Goal: Task Accomplishment & Management: Complete application form

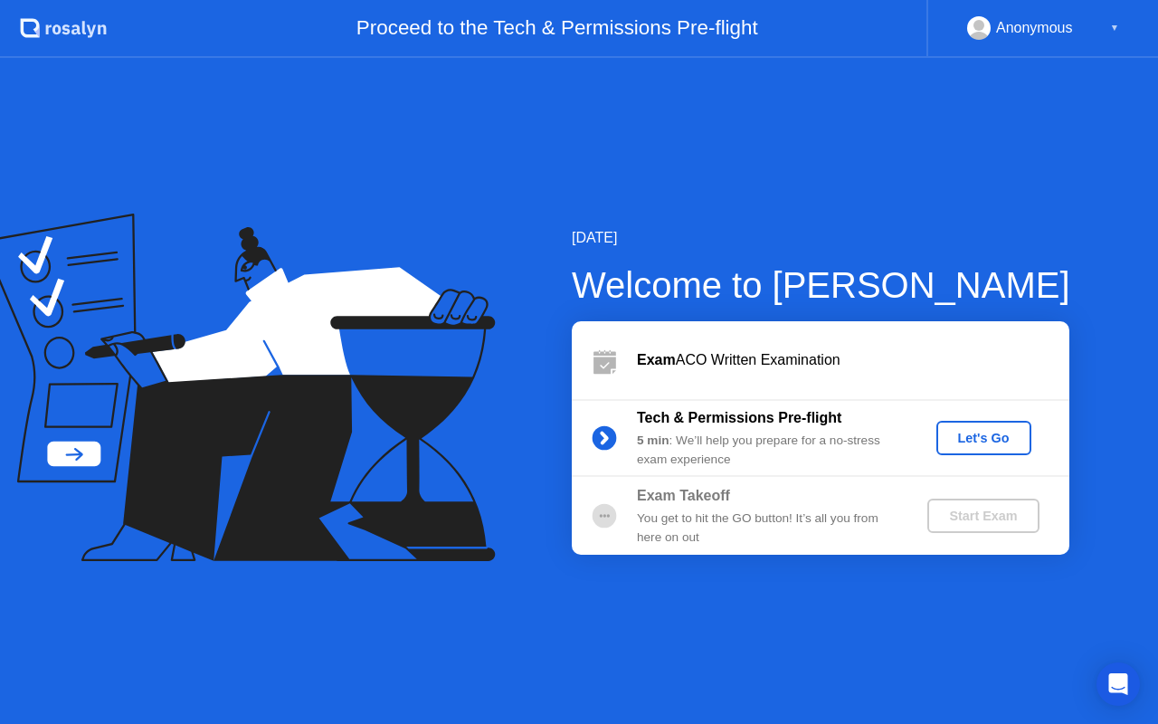
click at [994, 439] on div "Let's Go" at bounding box center [983, 437] width 80 height 14
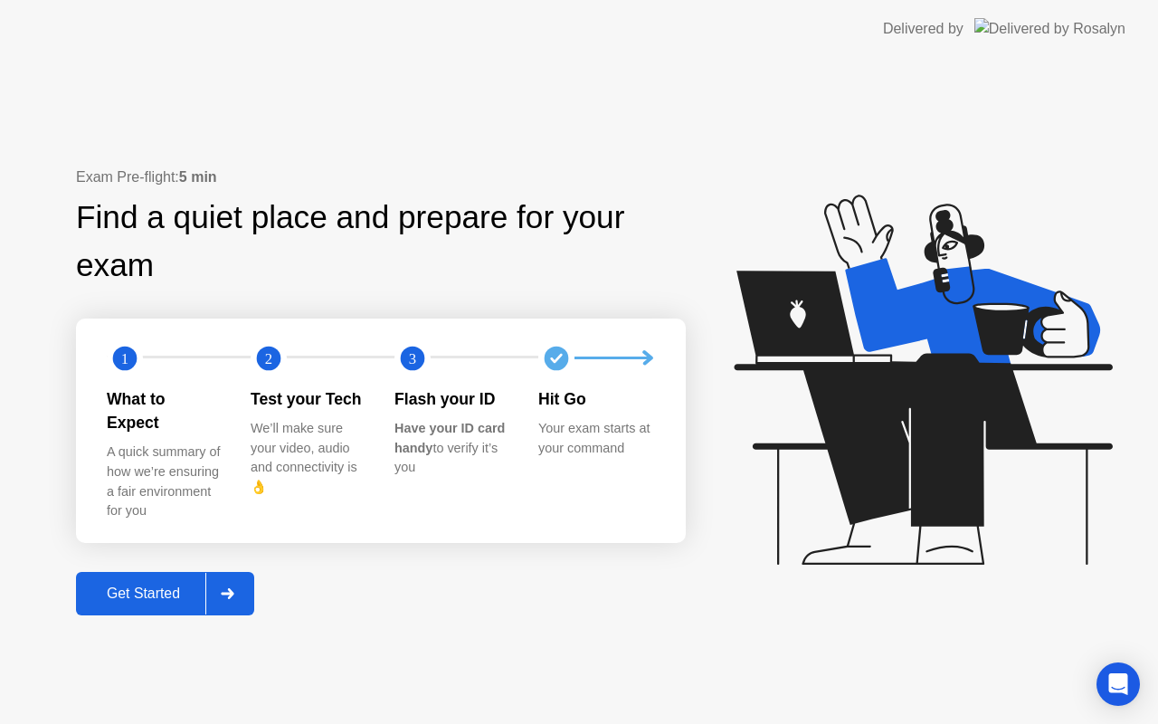
click at [177, 585] on div "Get Started" at bounding box center [143, 593] width 124 height 16
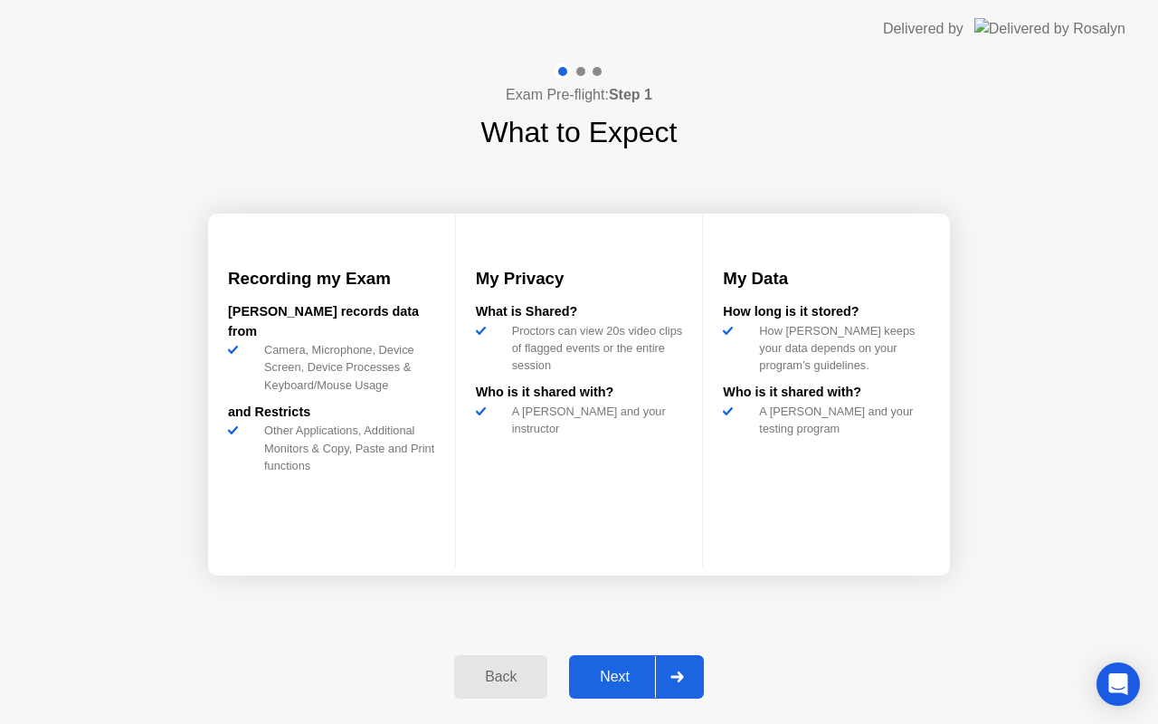
click at [656, 668] on div at bounding box center [676, 677] width 43 height 42
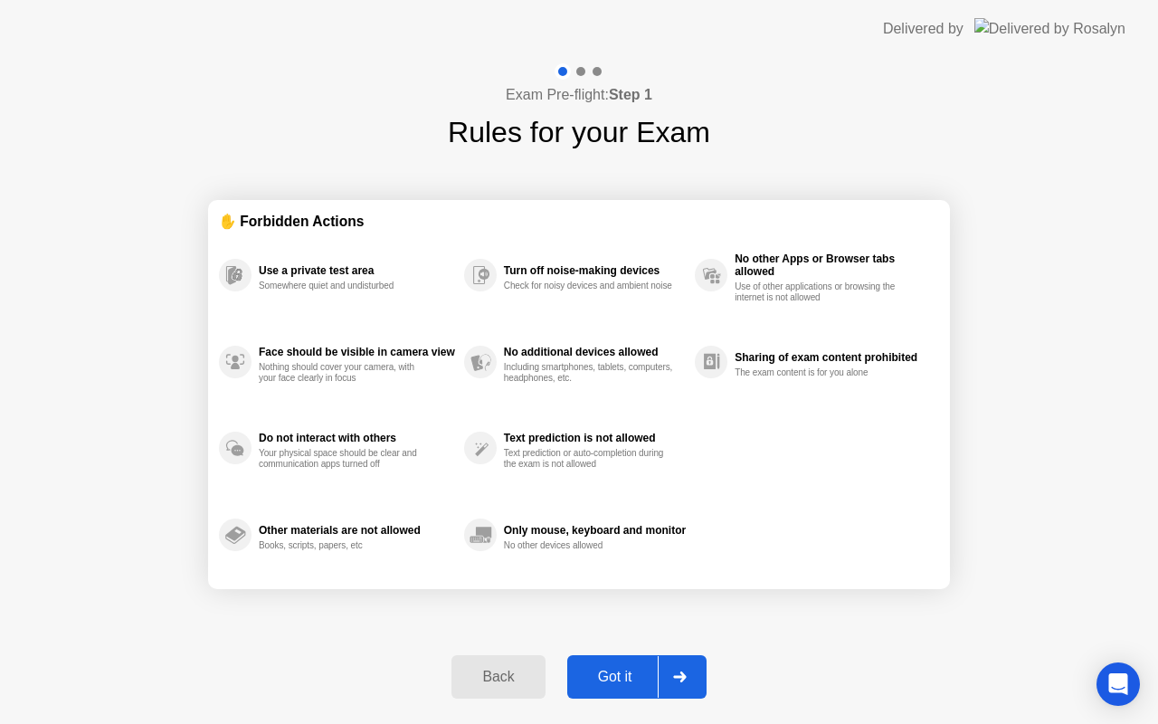
click at [657, 676] on div "Got it" at bounding box center [614, 676] width 85 height 16
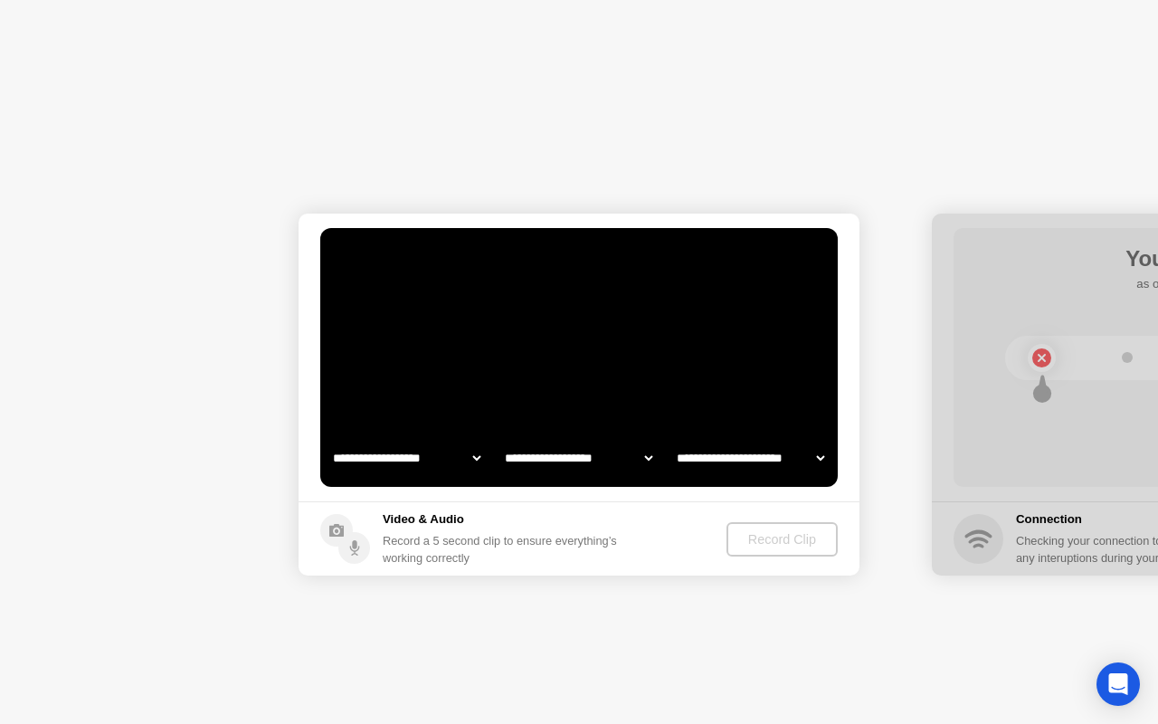
select select "**********"
select select "*******"
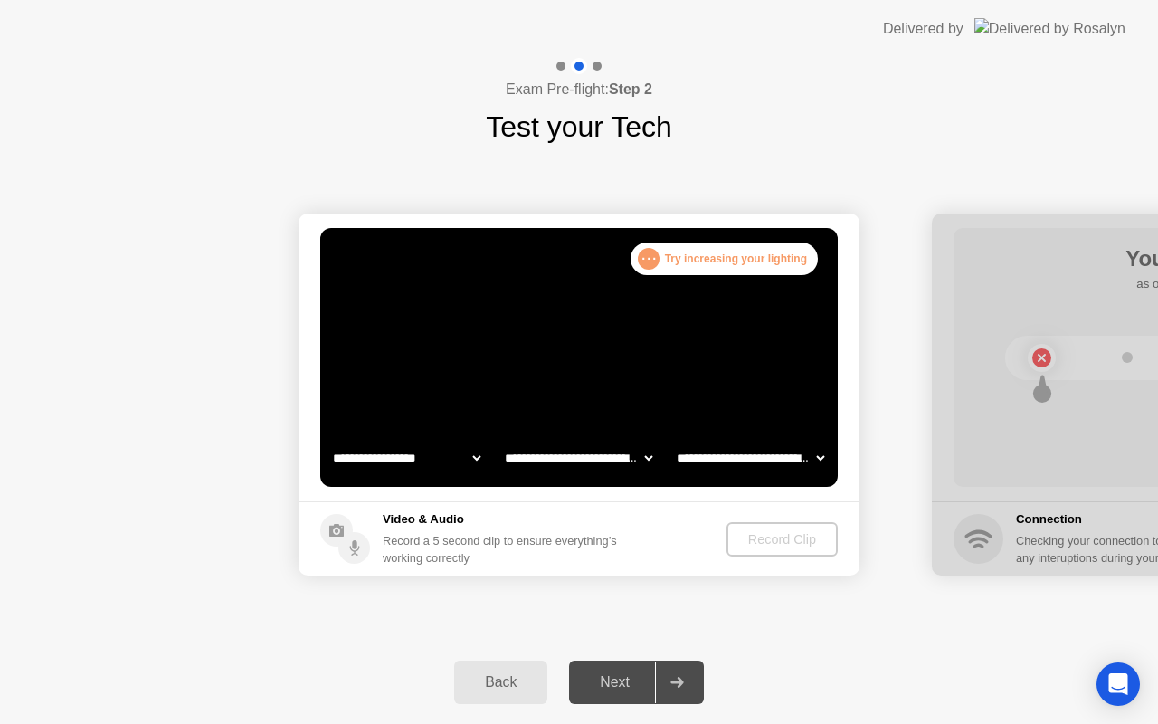
click at [773, 256] on div "Success Clip is correctly recorded." at bounding box center [794, 261] width 46 height 39
click at [477, 457] on select "**********" at bounding box center [406, 458] width 155 height 36
click at [591, 472] on select "**********" at bounding box center [578, 458] width 155 height 36
select select "**********"
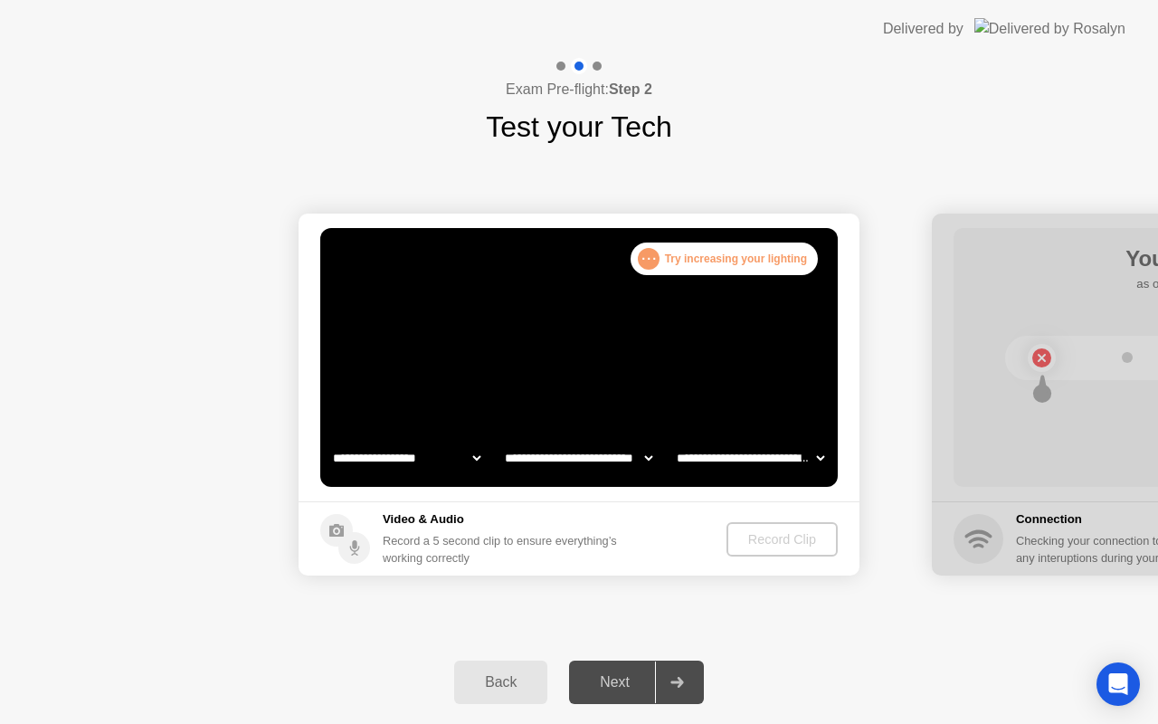
click at [771, 459] on select "**********" at bounding box center [750, 458] width 155 height 36
click at [756, 265] on div ". . . Try increasing your lighting" at bounding box center [723, 258] width 187 height 33
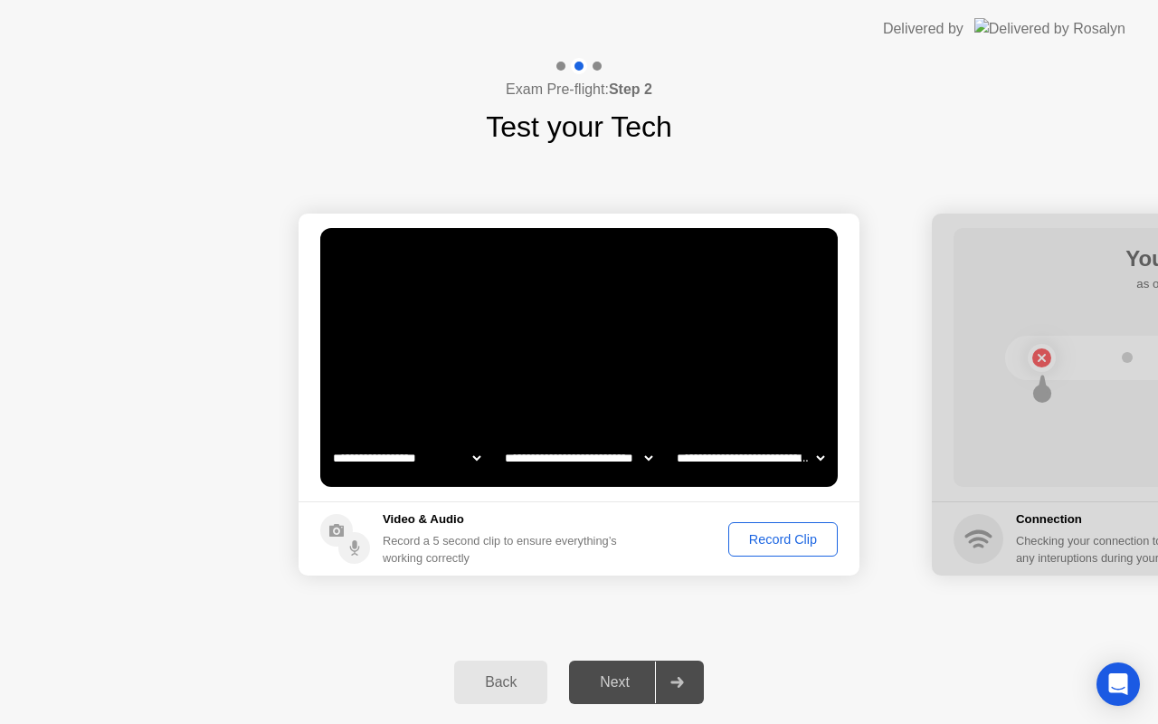
click at [776, 538] on div "Record Clip" at bounding box center [782, 539] width 97 height 14
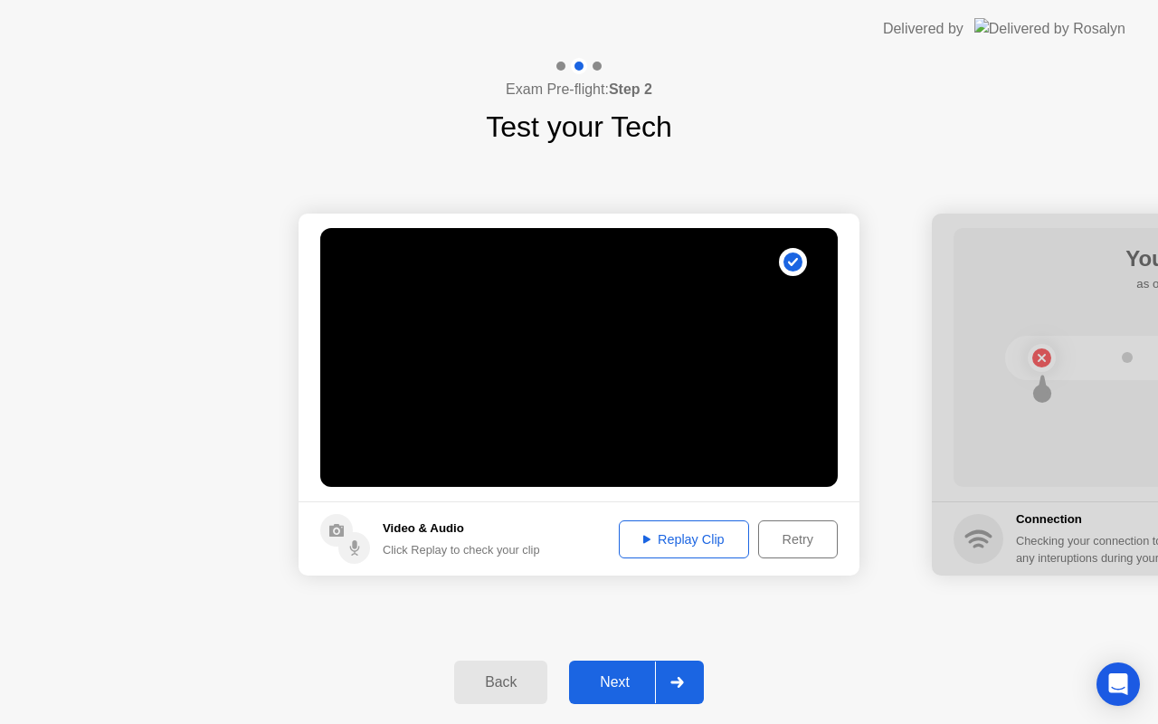
click at [632, 674] on div "Next" at bounding box center [614, 682] width 80 height 16
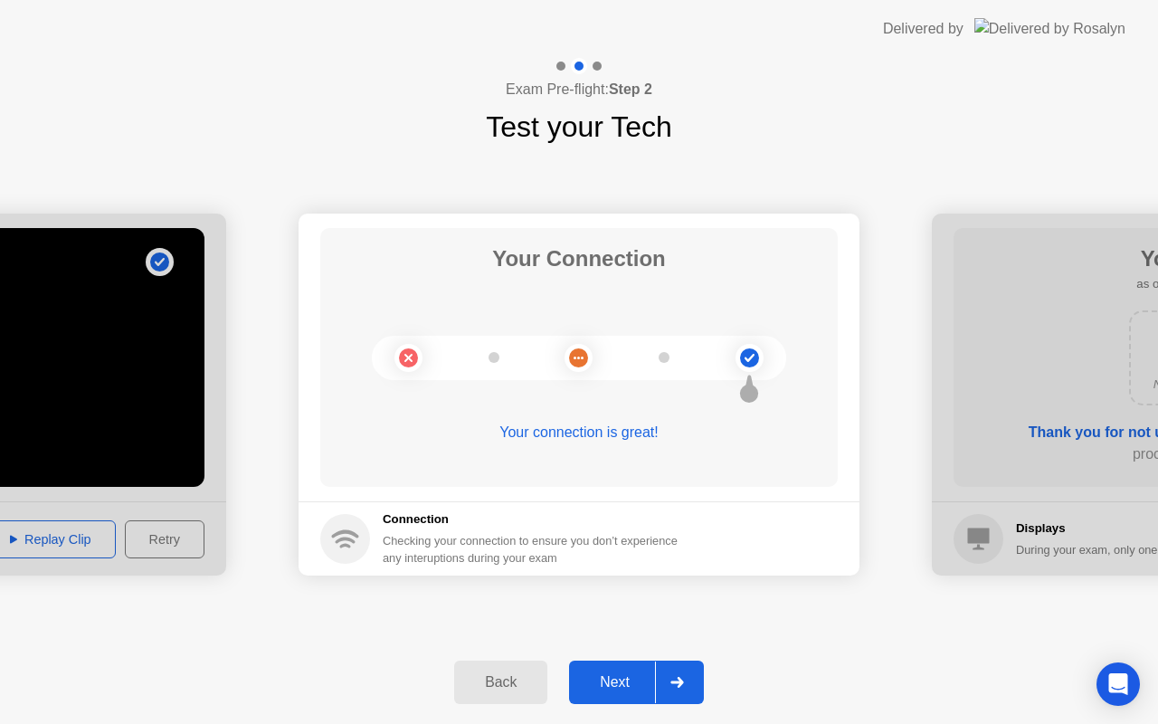
click at [632, 683] on div "Next" at bounding box center [614, 682] width 80 height 16
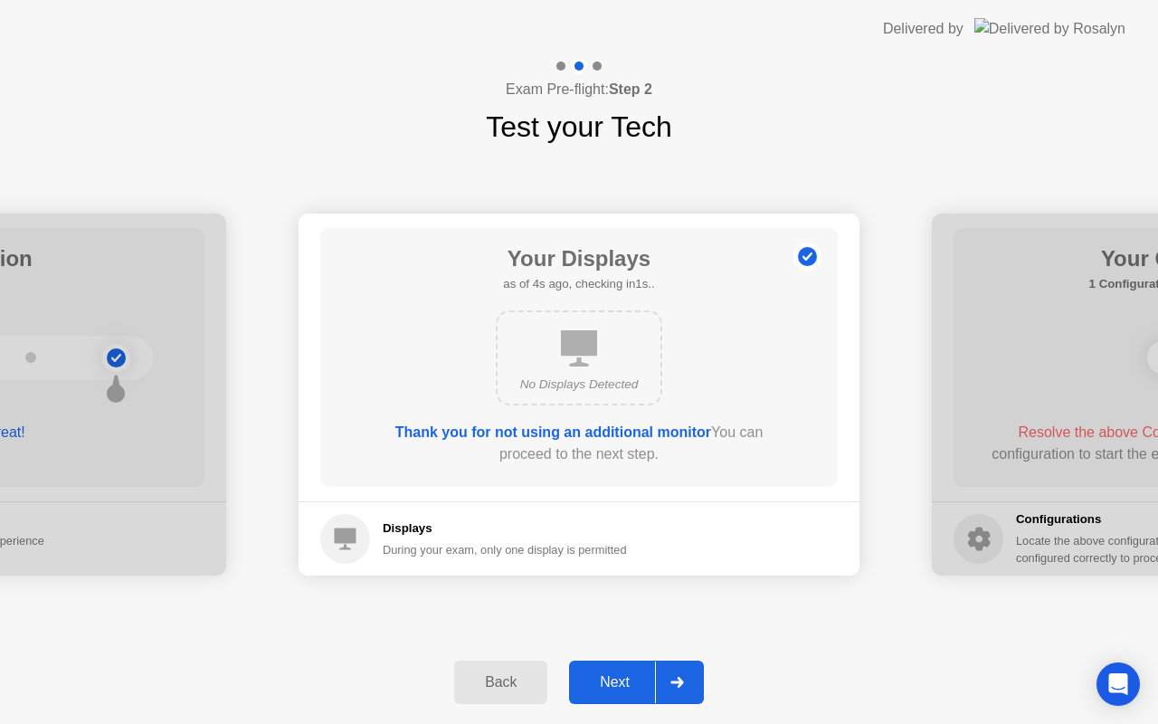
click at [634, 679] on div "Next" at bounding box center [614, 682] width 80 height 16
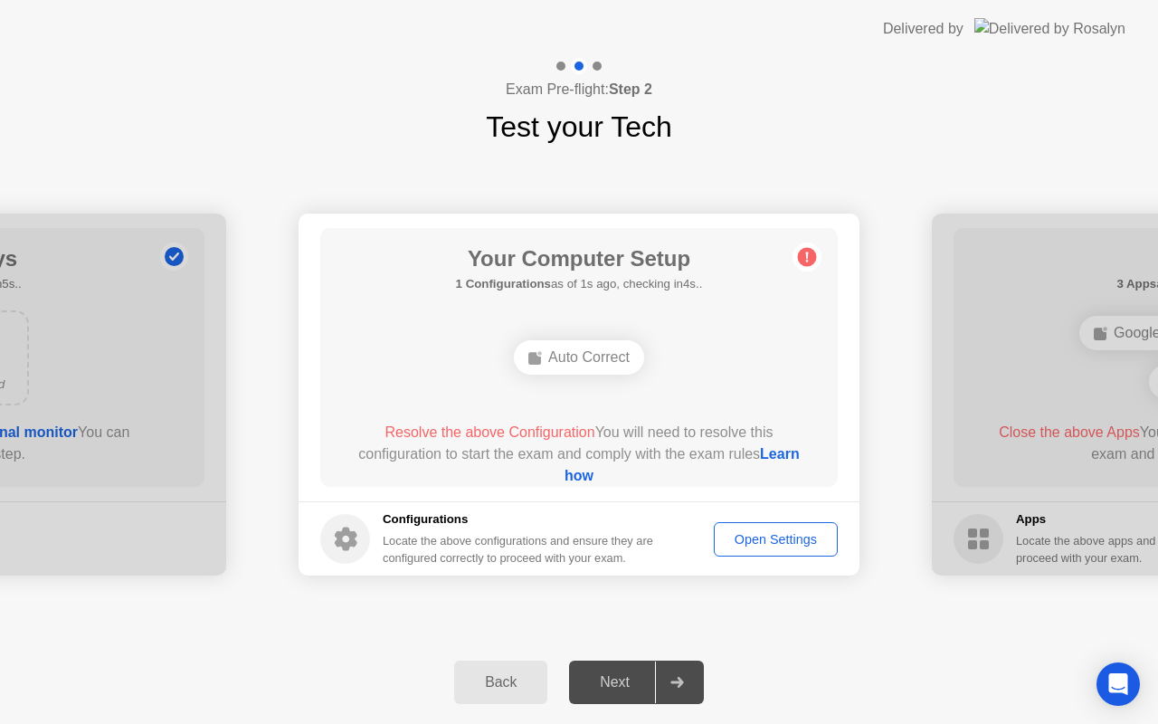
click at [752, 540] on div "Open Settings" at bounding box center [775, 539] width 111 height 14
click at [572, 354] on div "Auto Correct" at bounding box center [579, 357] width 130 height 34
click at [805, 253] on circle at bounding box center [807, 257] width 19 height 19
click at [749, 544] on div "Open Settings" at bounding box center [775, 539] width 111 height 14
click at [564, 475] on link "Learn how" at bounding box center [681, 464] width 235 height 37
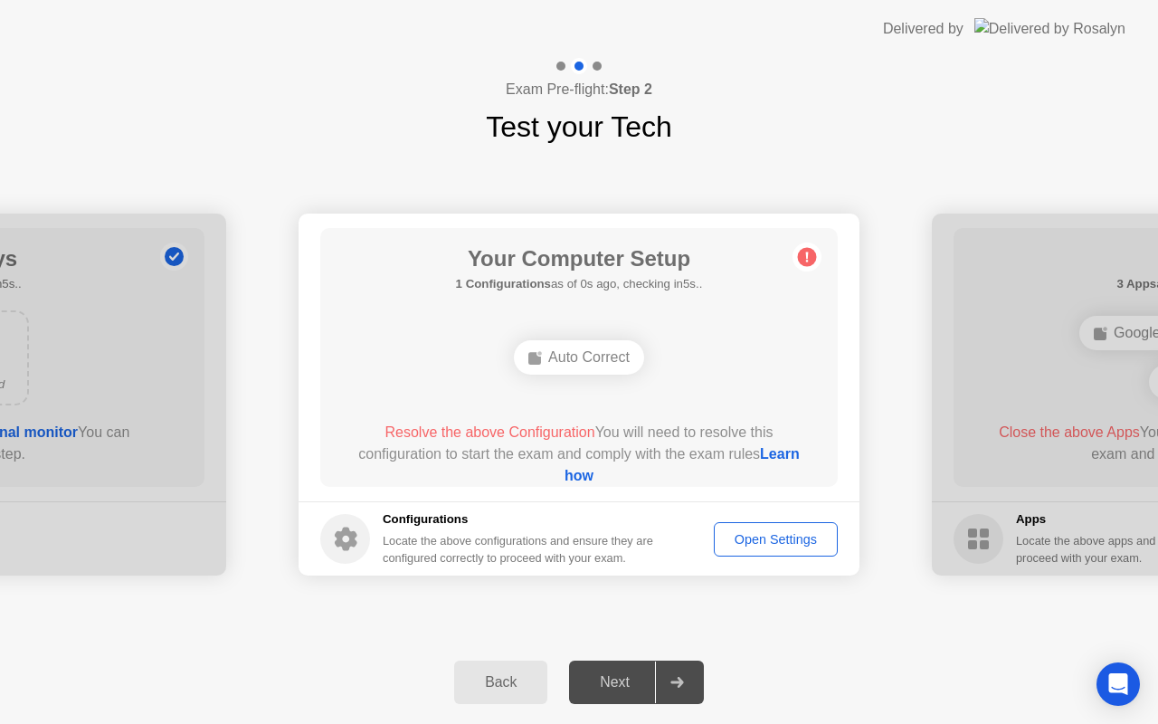
click at [564, 475] on link "Learn how" at bounding box center [681, 464] width 235 height 37
click at [497, 698] on button "Back" at bounding box center [500, 681] width 93 height 43
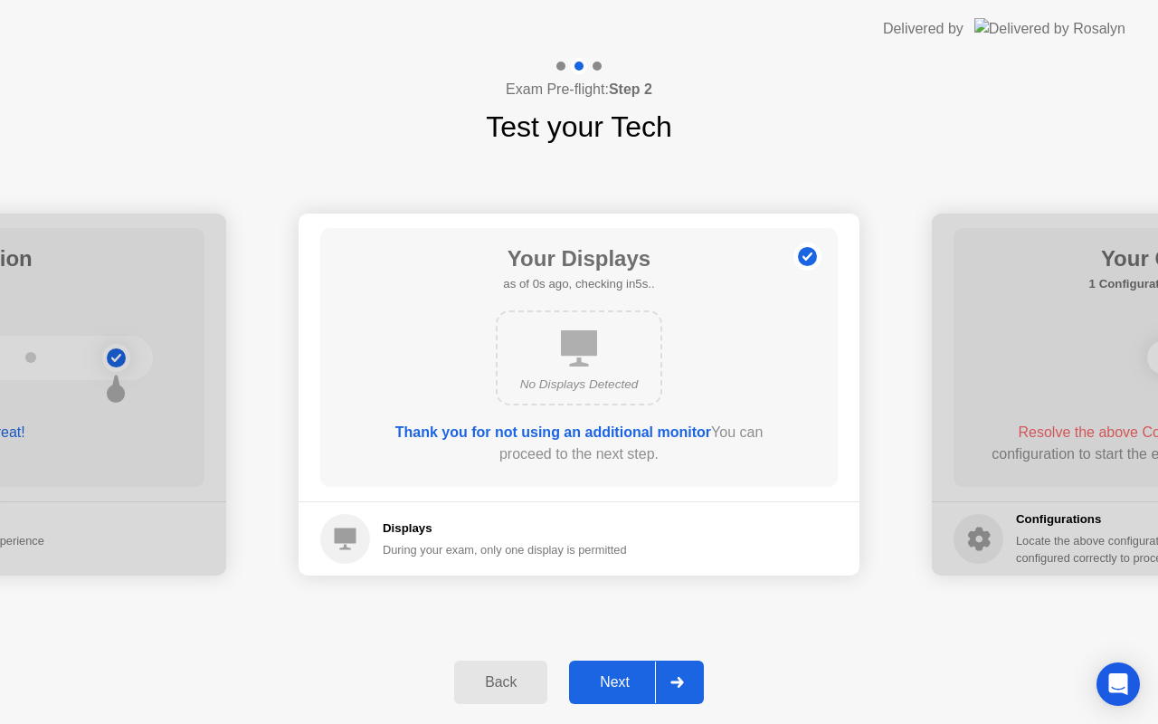
click at [634, 685] on div "Next" at bounding box center [614, 682] width 80 height 16
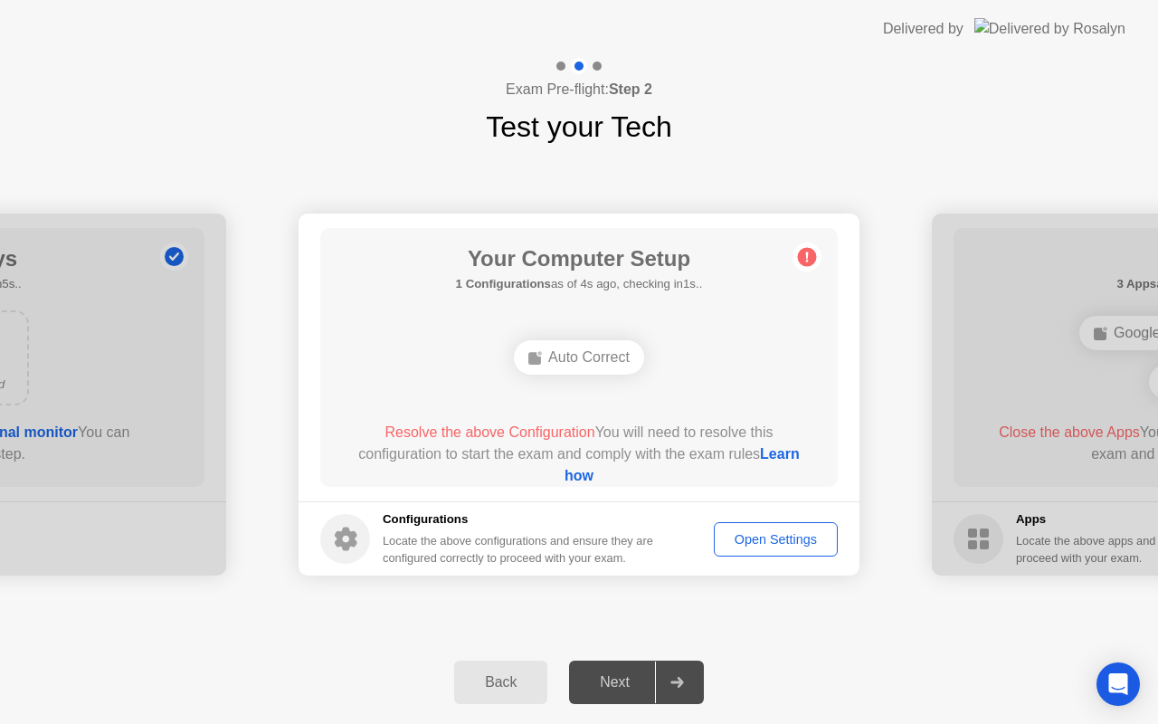
click at [582, 362] on div "Auto Correct" at bounding box center [579, 357] width 130 height 34
click at [751, 549] on button "Open Settings" at bounding box center [776, 539] width 124 height 34
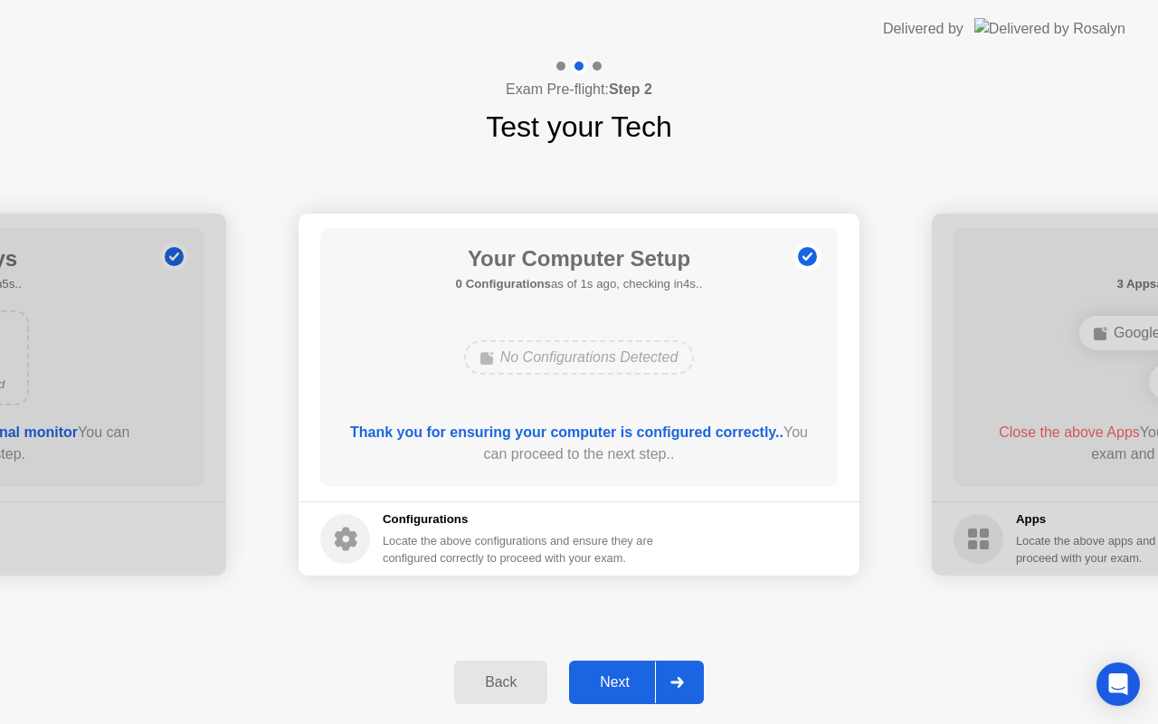
click at [676, 677] on icon at bounding box center [677, 681] width 14 height 11
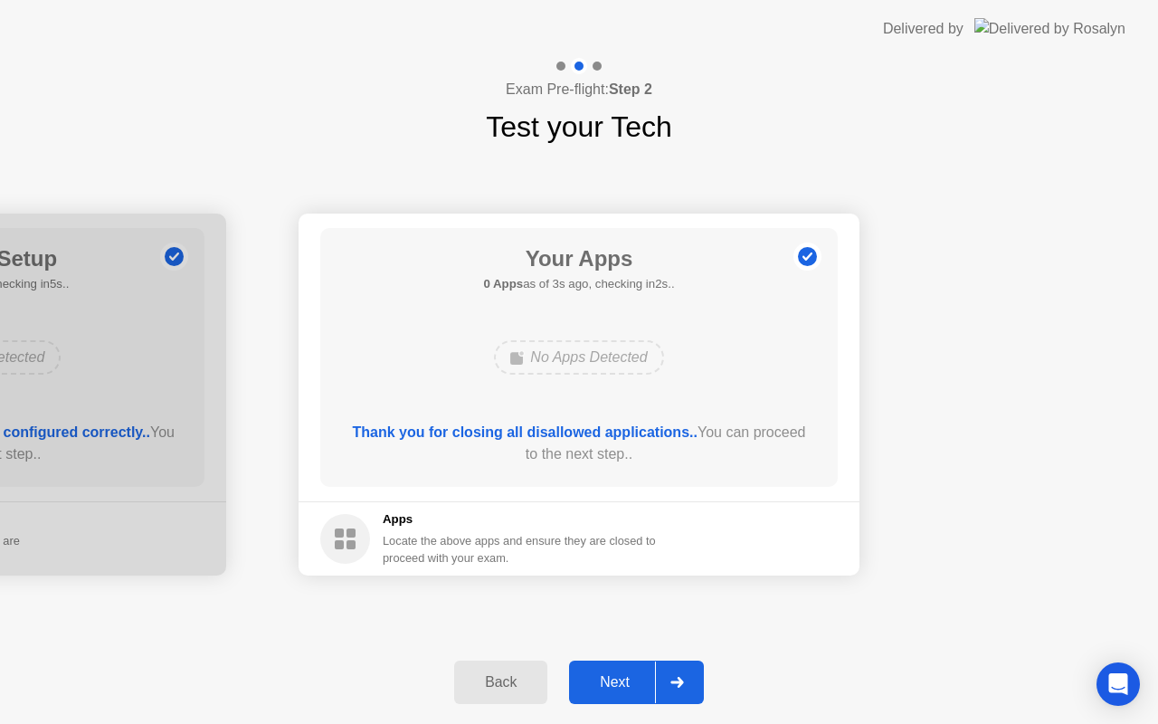
click at [680, 685] on icon at bounding box center [676, 681] width 13 height 11
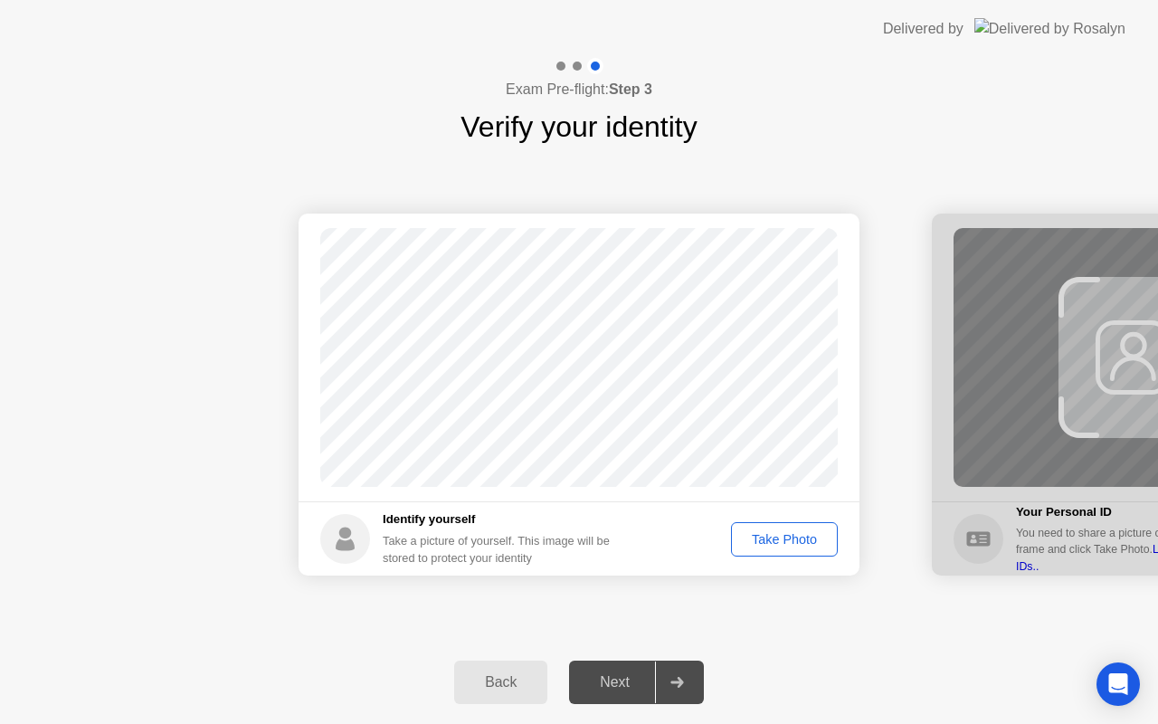
click at [781, 546] on div "Take Photo" at bounding box center [784, 539] width 94 height 14
click at [796, 538] on div "Retake" at bounding box center [796, 539] width 71 height 14
click at [796, 538] on div "Take Photo" at bounding box center [784, 539] width 94 height 14
click at [649, 690] on div "Next" at bounding box center [614, 682] width 80 height 16
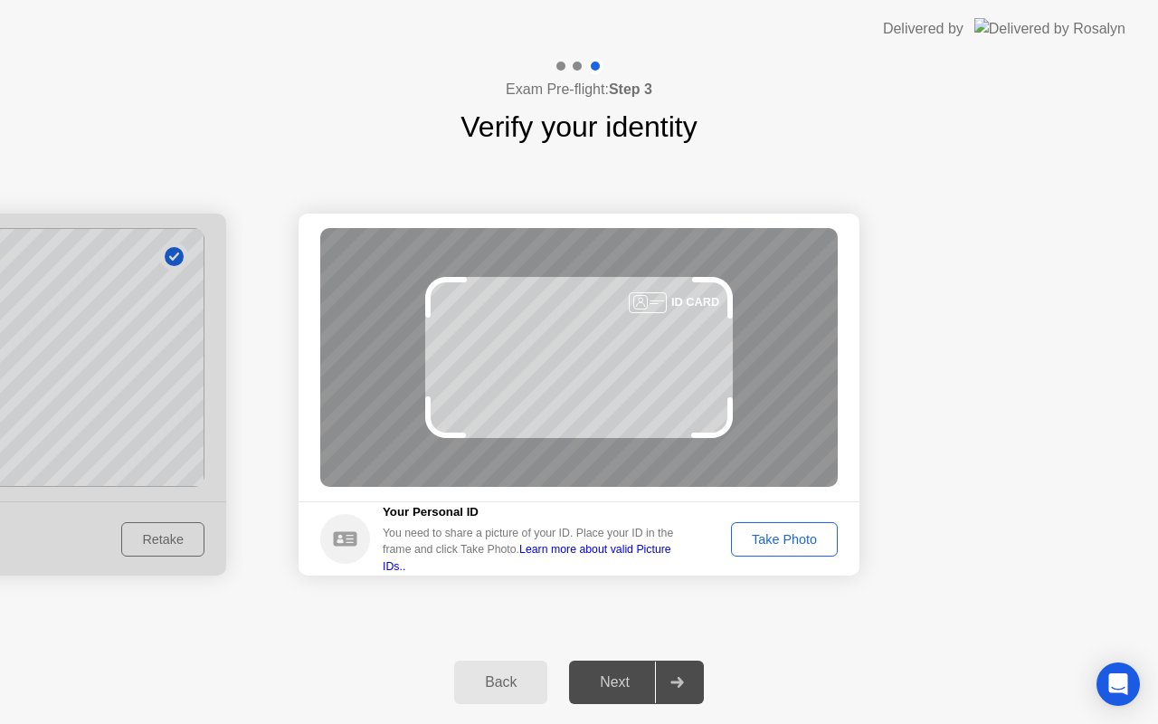
click at [773, 543] on div "Take Photo" at bounding box center [784, 539] width 94 height 14
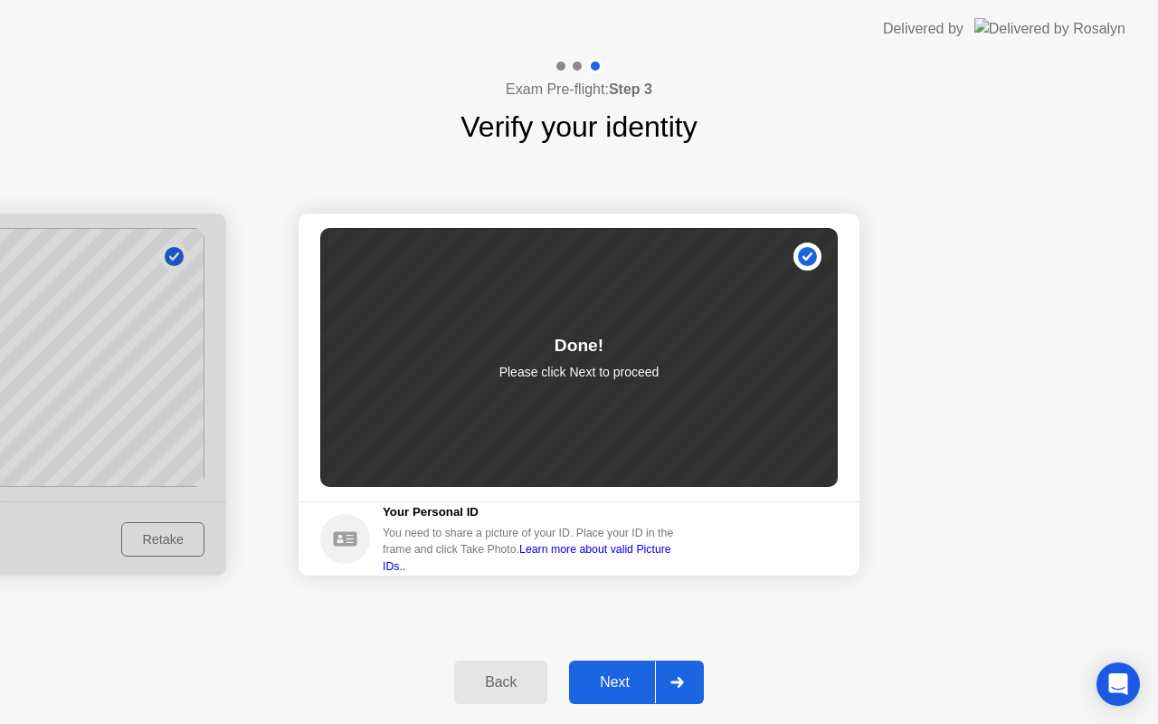
click at [641, 668] on button "Next" at bounding box center [636, 681] width 135 height 43
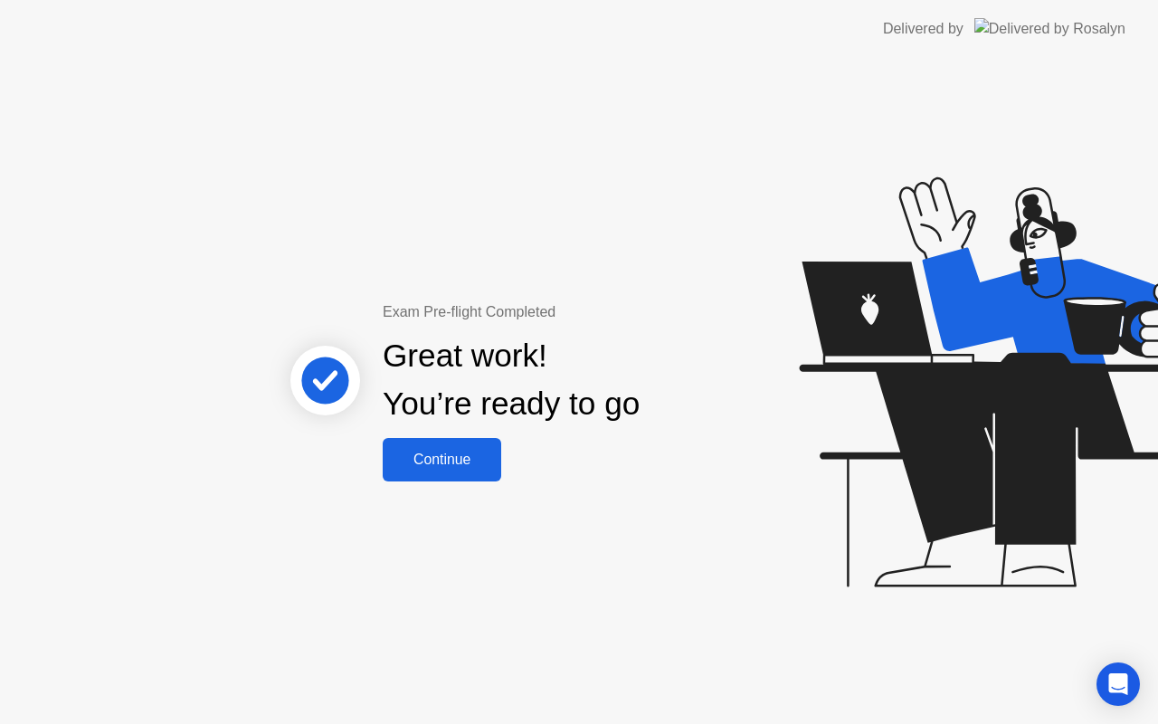
click at [468, 460] on div "Continue" at bounding box center [442, 459] width 108 height 16
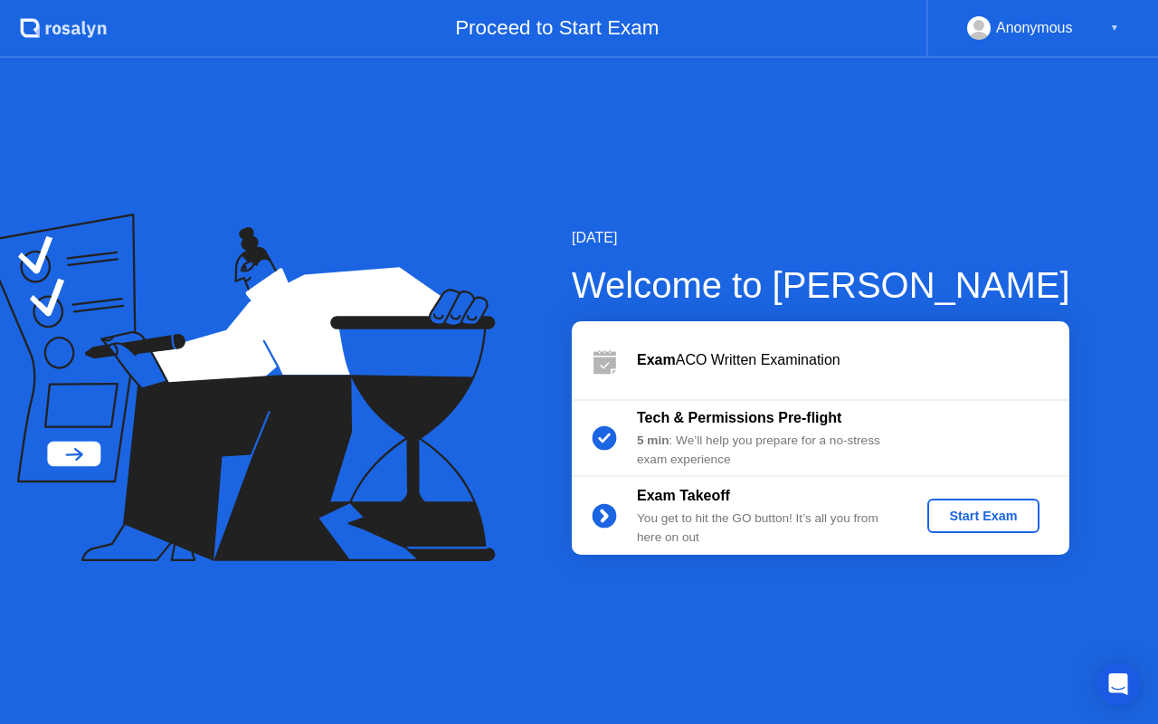
click at [958, 519] on div "Start Exam" at bounding box center [982, 515] width 97 height 14
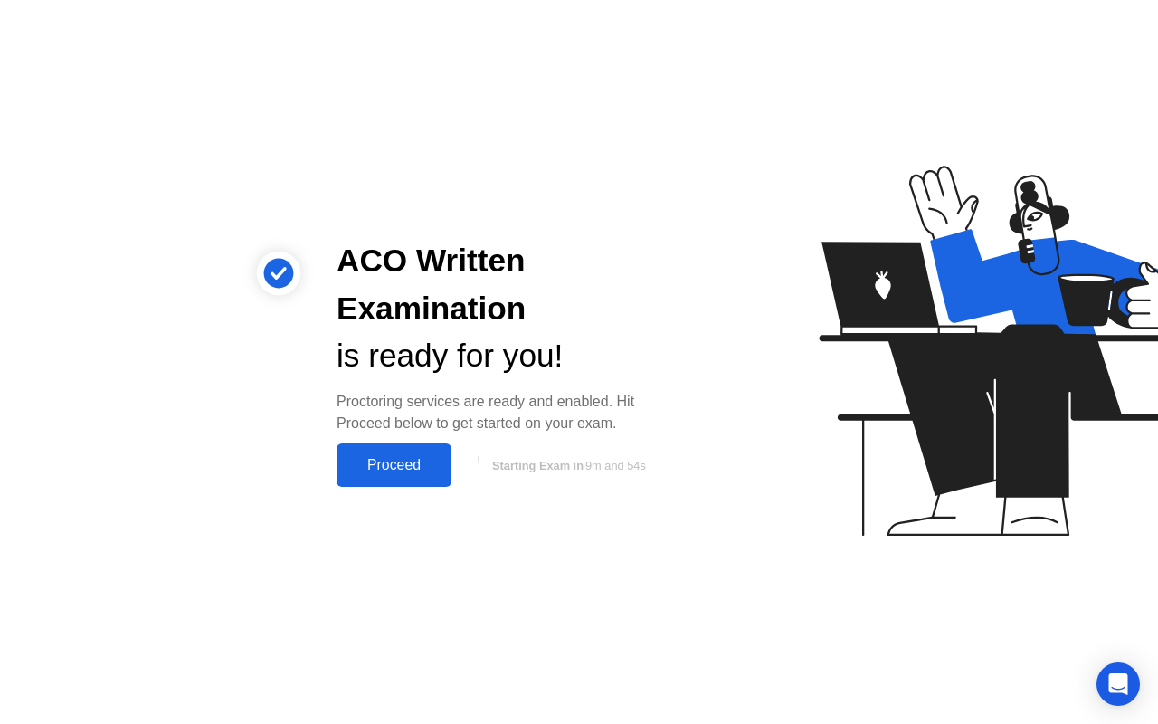
click at [397, 463] on div "Proceed" at bounding box center [394, 465] width 104 height 16
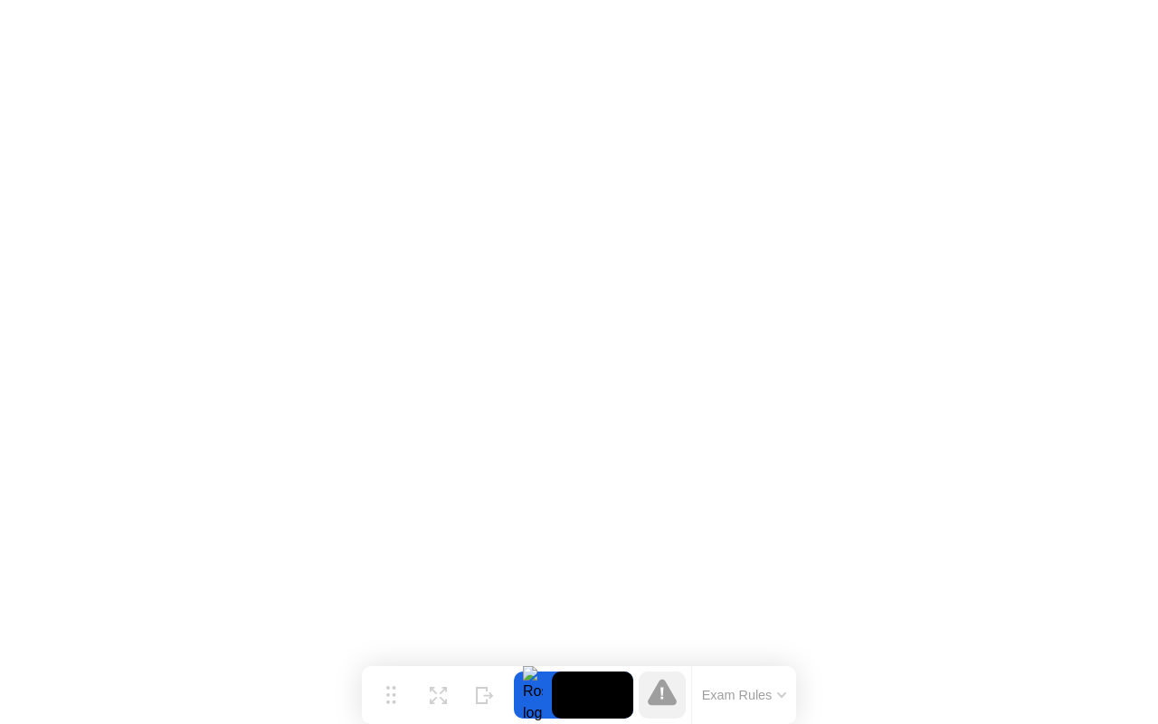
click at [774, 689] on button "Exam Rules" at bounding box center [744, 694] width 96 height 16
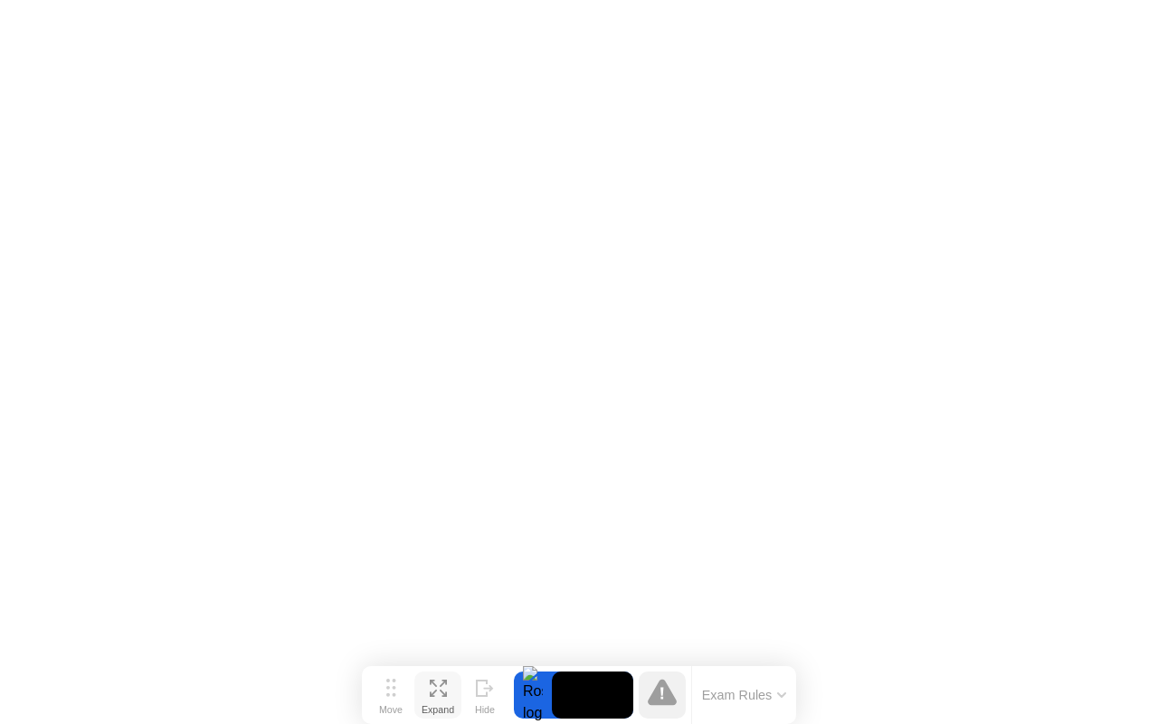
click at [437, 680] on icon at bounding box center [438, 687] width 17 height 17
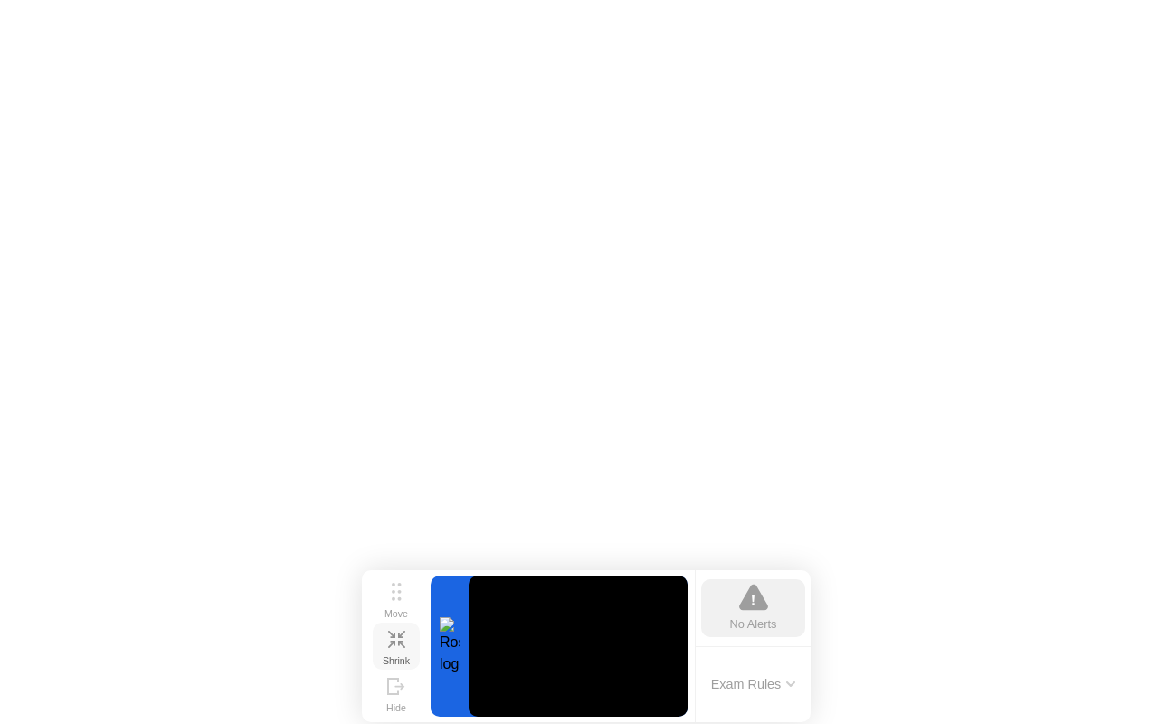
click at [399, 655] on div "Shrink" at bounding box center [396, 660] width 27 height 11
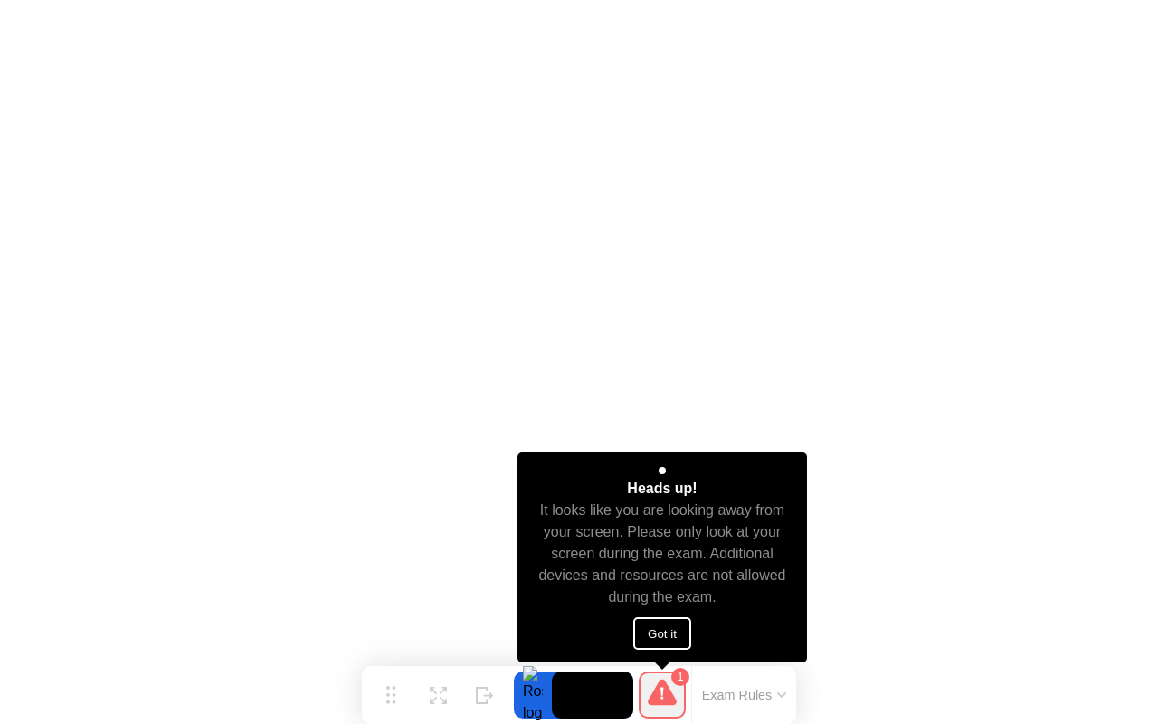
click at [657, 640] on button "Got it" at bounding box center [662, 633] width 58 height 33
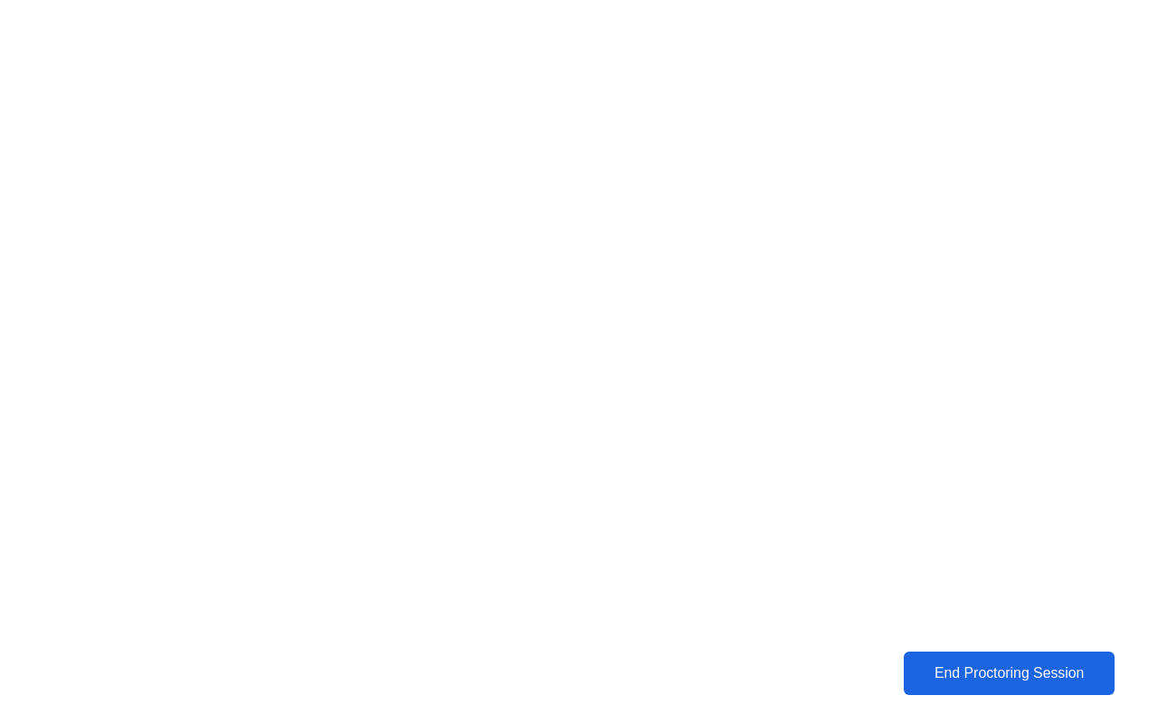
click at [968, 665] on div "End Proctoring Session" at bounding box center [1009, 673] width 200 height 16
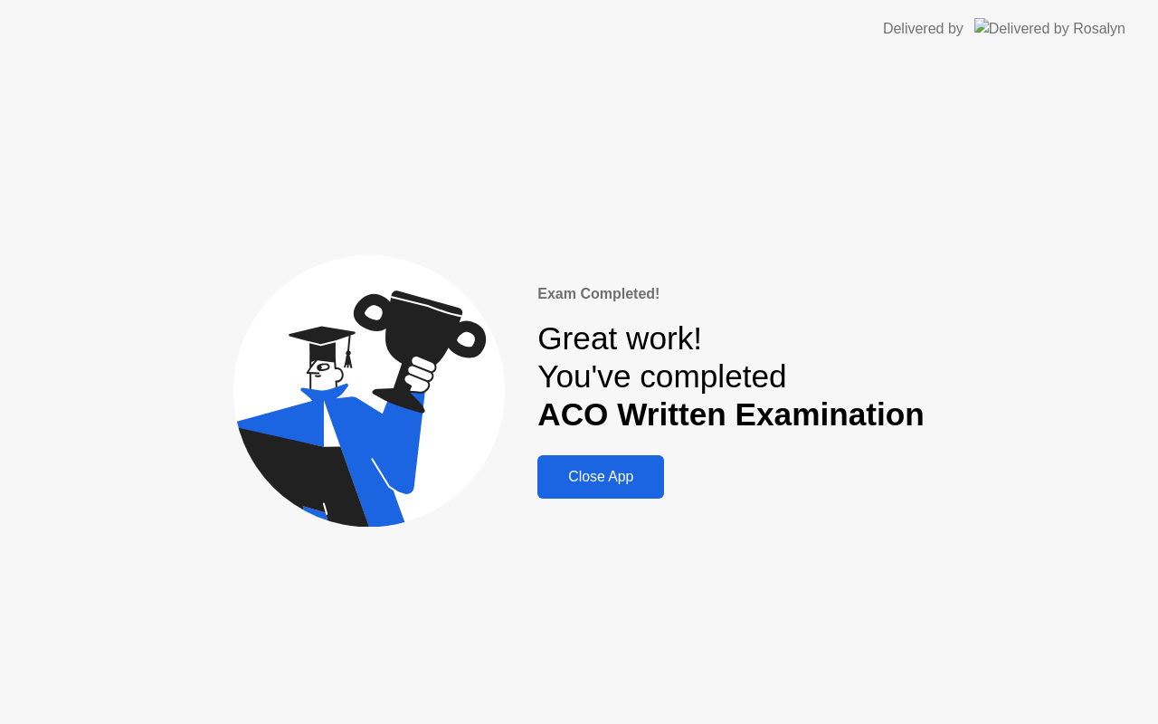
click at [641, 478] on div "Close App" at bounding box center [601, 476] width 116 height 16
